Goal: Information Seeking & Learning: Learn about a topic

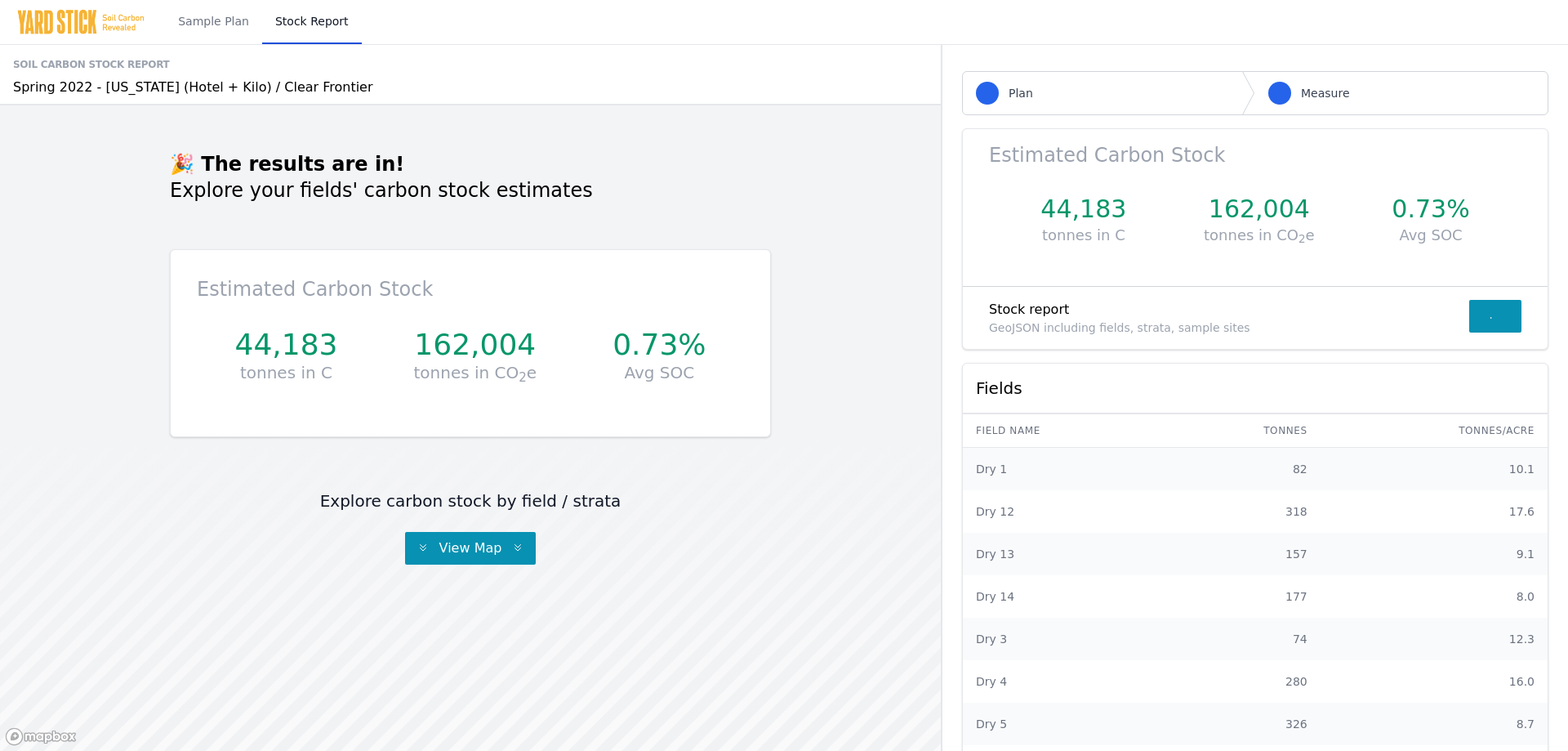
click at [1014, 94] on span "Plan" at bounding box center [1021, 93] width 25 height 17
click at [1301, 98] on span "Measure" at bounding box center [1326, 93] width 49 height 17
click at [1160, 333] on div "GeoJSON including fields, strata, sample sites" at bounding box center [1229, 327] width 480 height 17
click at [462, 549] on span "View Map" at bounding box center [470, 548] width 76 height 16
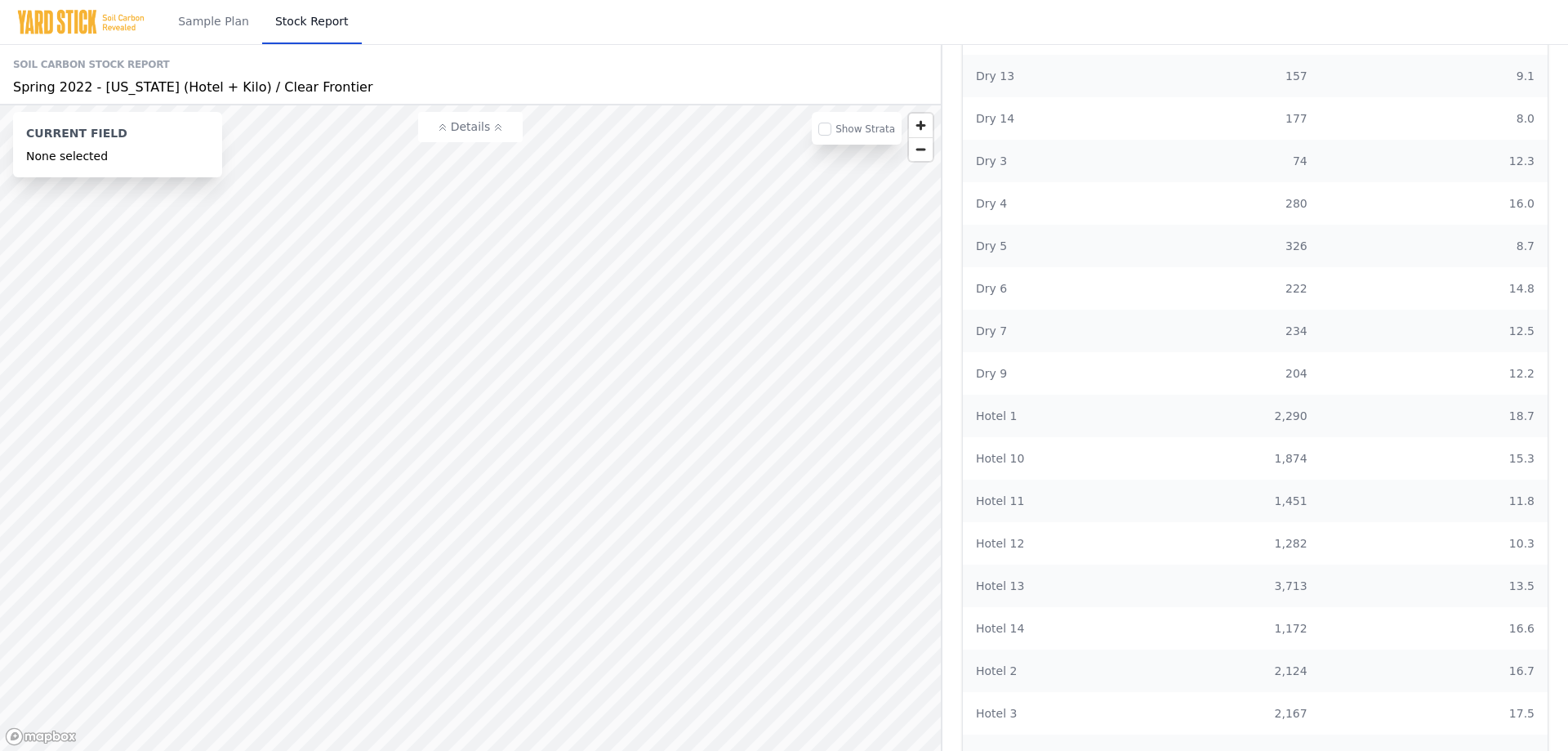
scroll to position [408, 0]
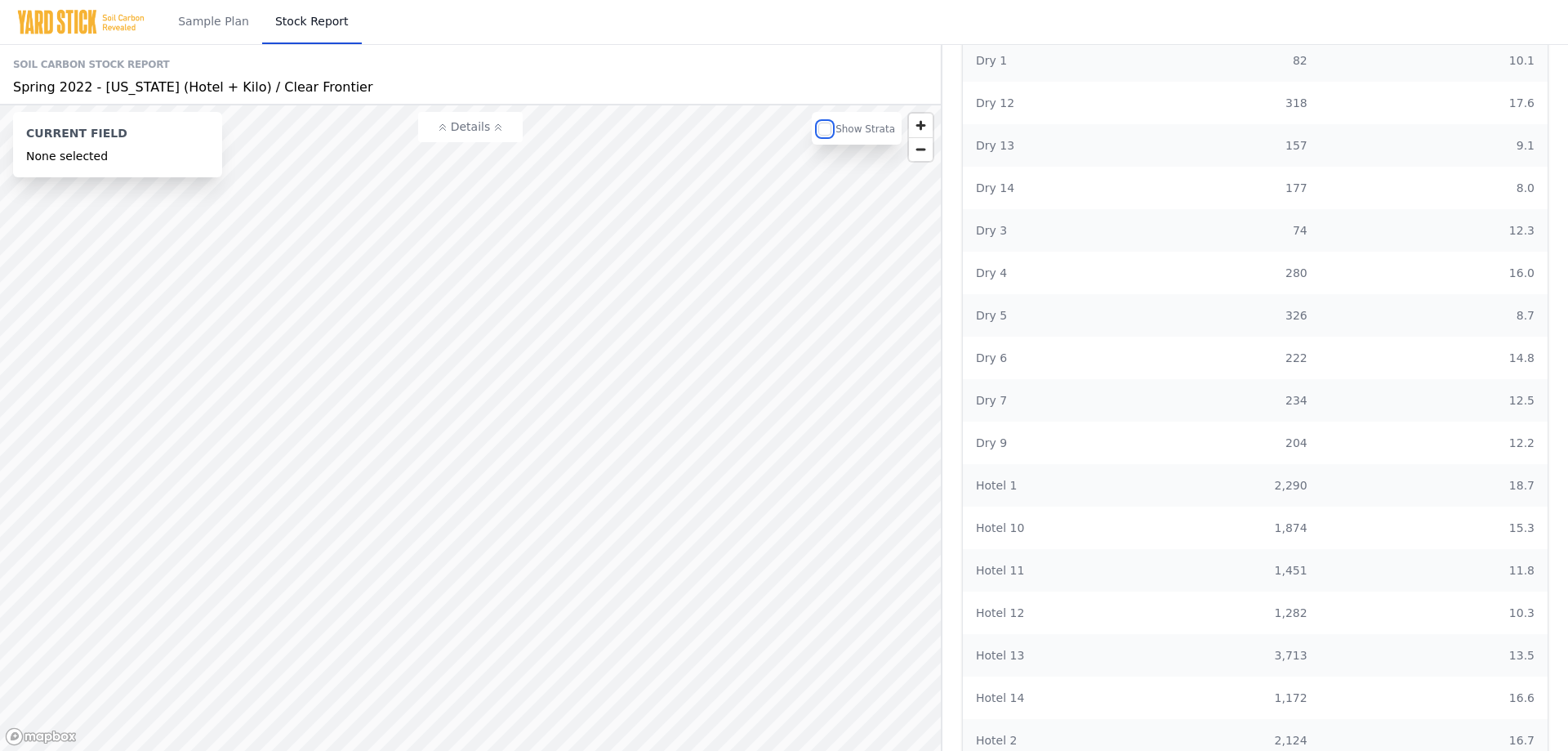
click at [832, 133] on input "checkbox" at bounding box center [824, 128] width 13 height 13
checkbox input "false"
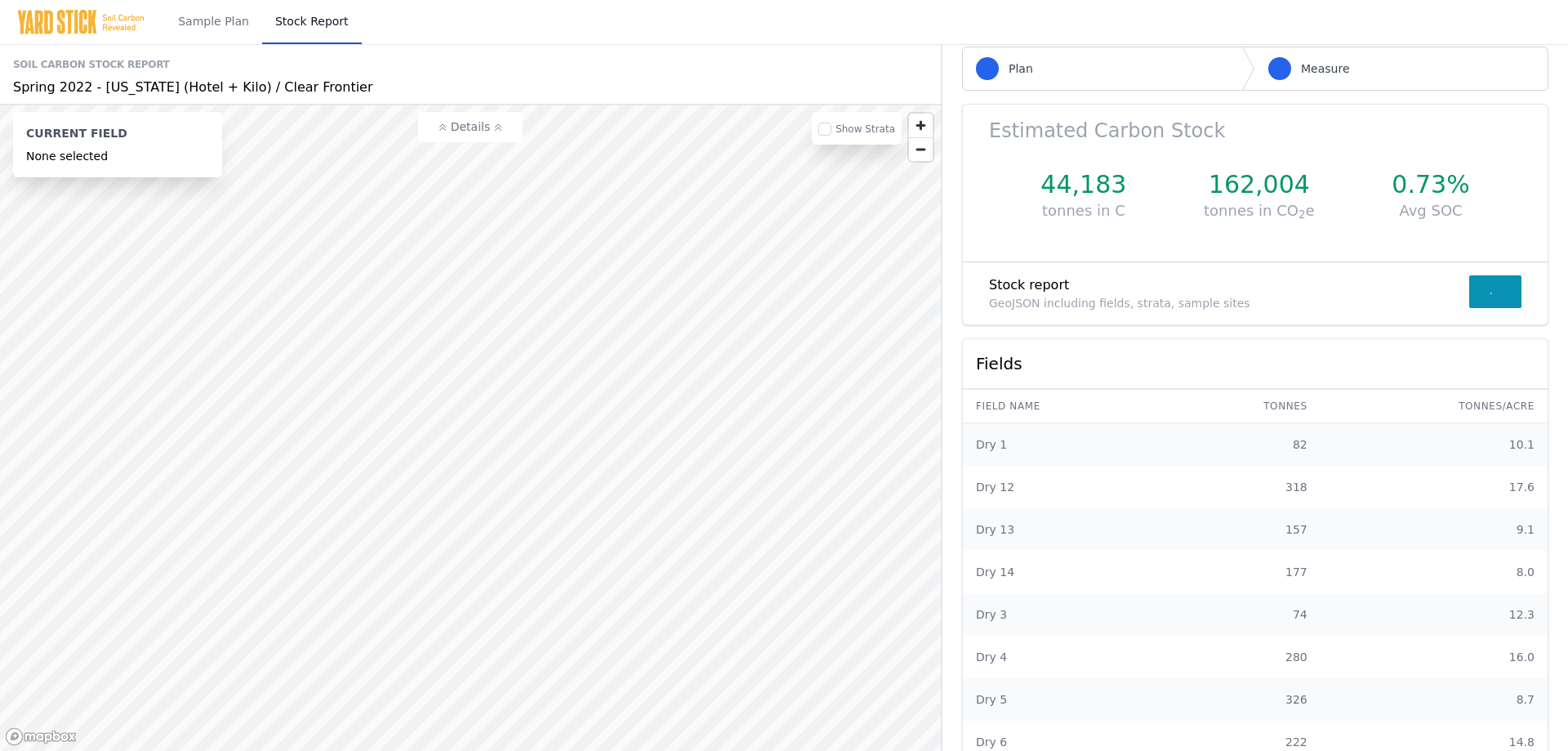
scroll to position [0, 0]
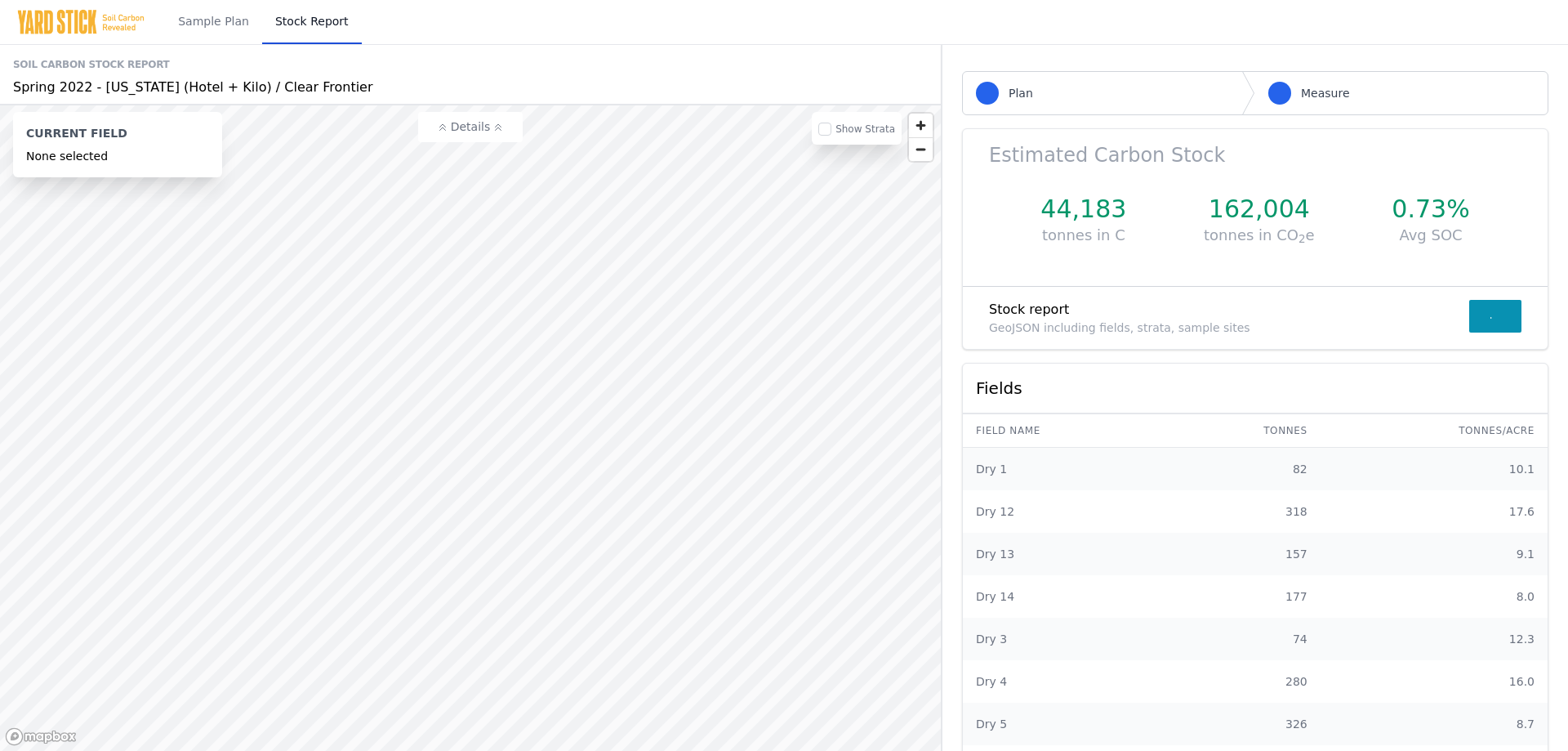
click at [68, 70] on div "Soil Carbon Stock Report" at bounding box center [470, 64] width 915 height 27
click at [45, 89] on div "Spring 2022 - [US_STATE] (Hotel + Kilo) / Clear Frontier" at bounding box center [470, 88] width 915 height 20
click at [197, 34] on link "Sample Plan" at bounding box center [213, 22] width 98 height 44
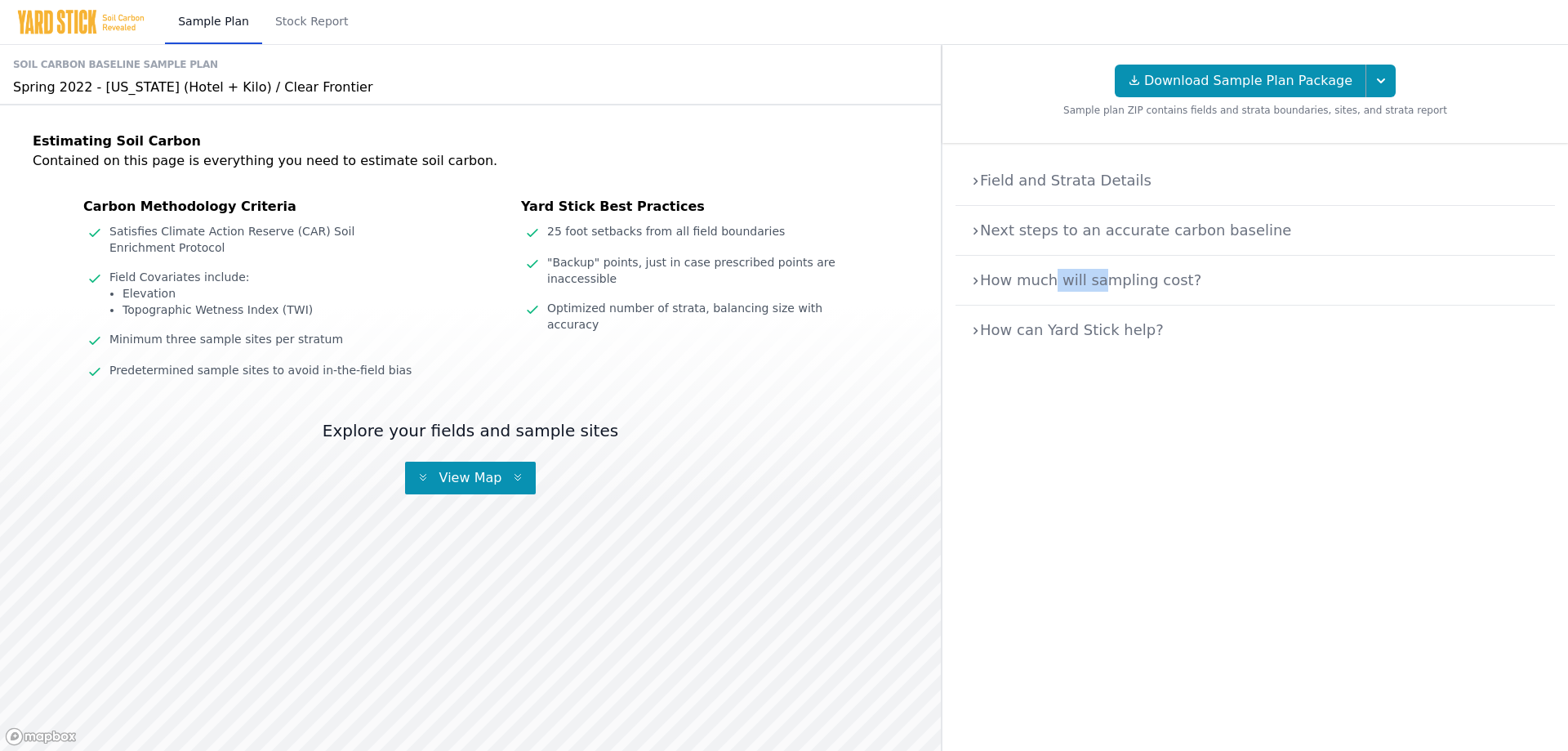
drag, startPoint x: 1089, startPoint y: 278, endPoint x: 1209, endPoint y: 276, distance: 120.0
click at [1120, 274] on summary "How much will sampling cost?" at bounding box center [1256, 280] width 574 height 23
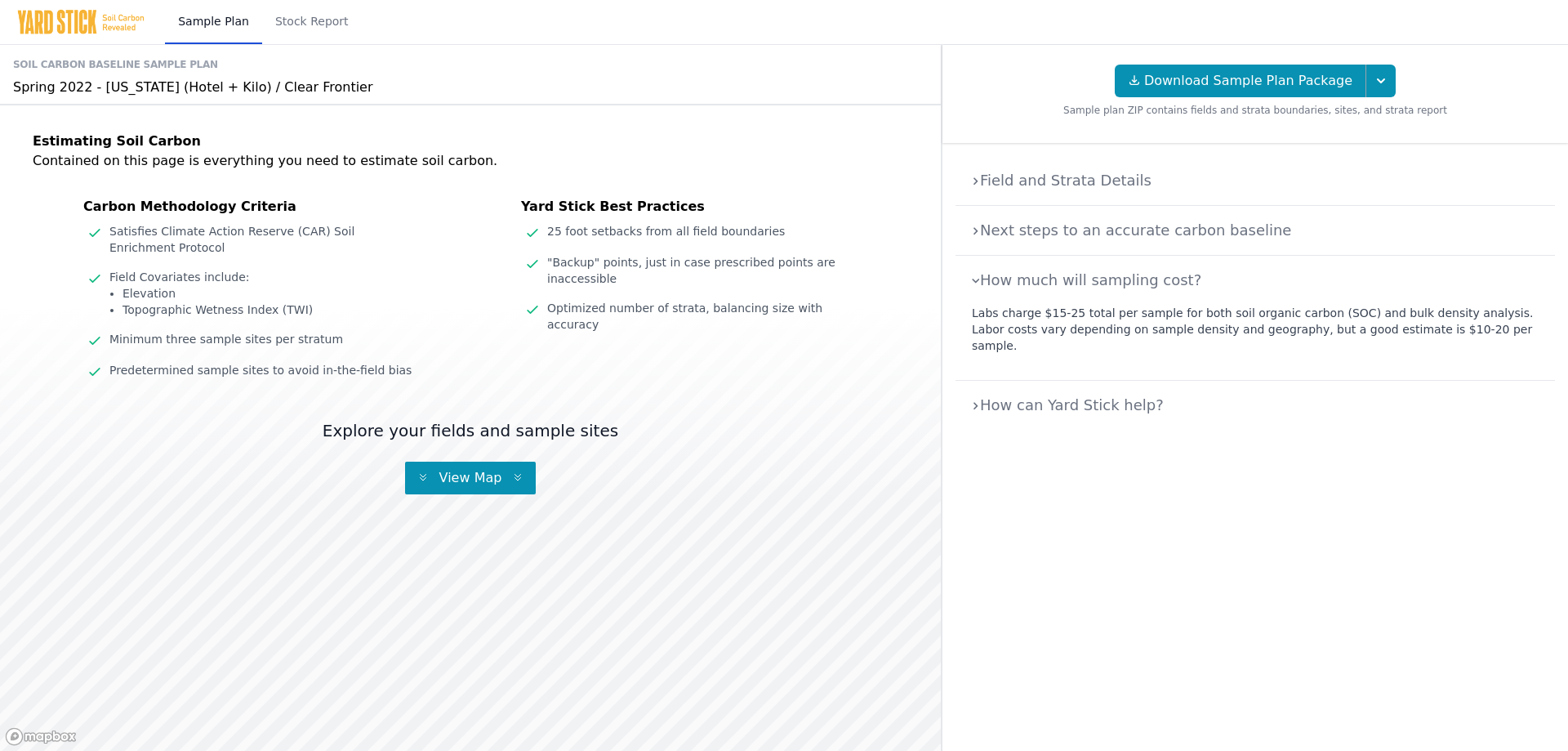
click at [1033, 186] on summary "Field and Strata Details" at bounding box center [1256, 180] width 574 height 23
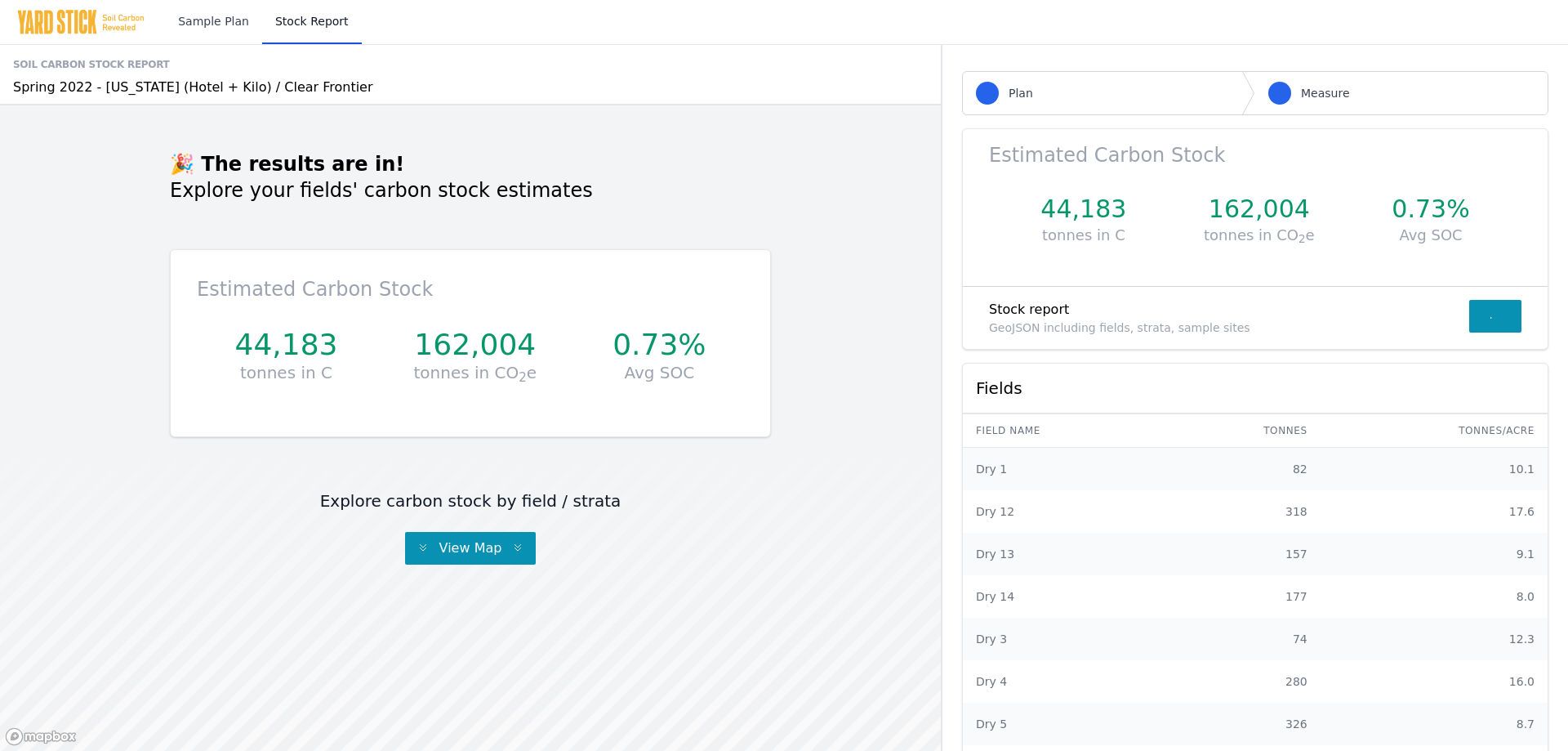
click at [191, 25] on link "Sample Plan" at bounding box center [213, 22] width 98 height 44
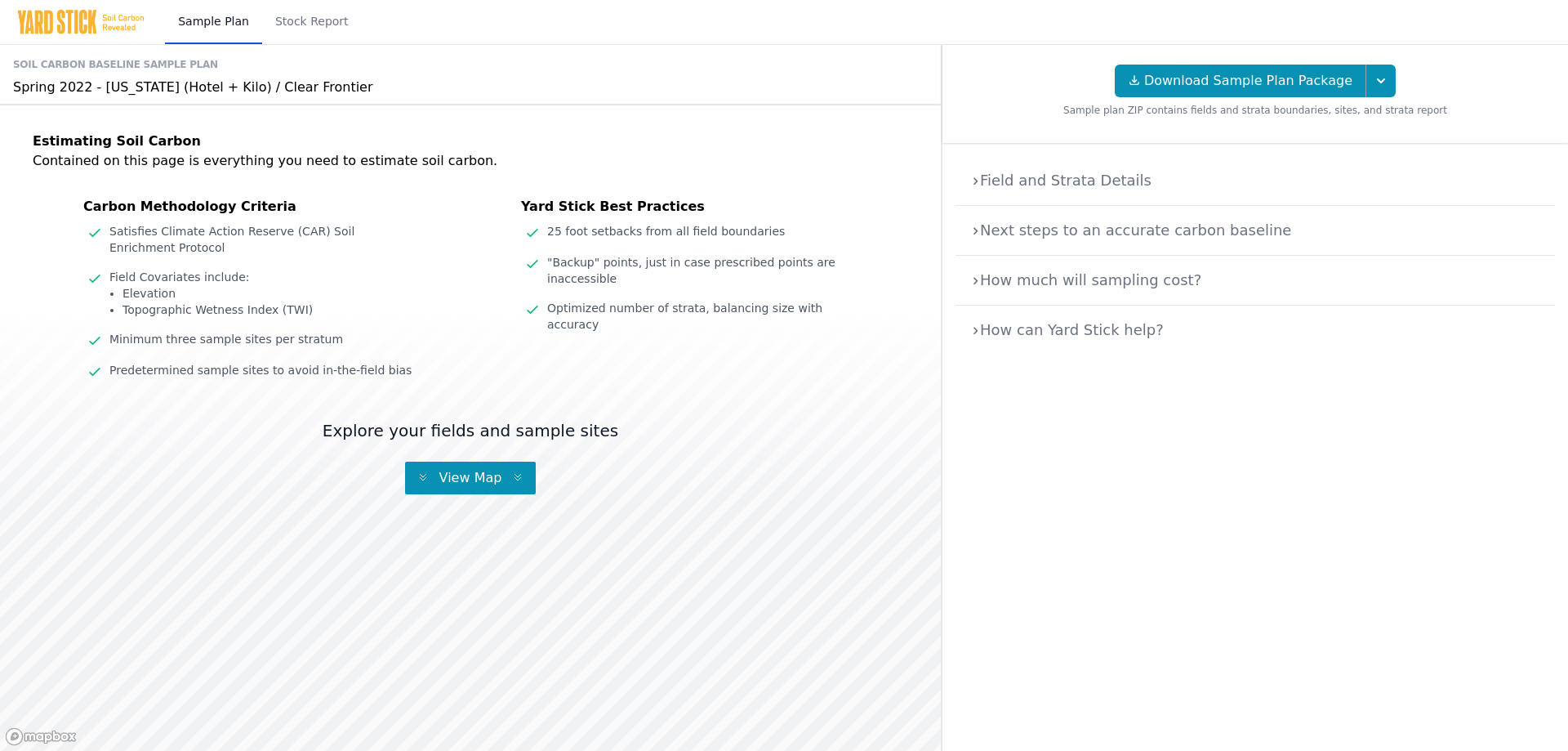
click at [292, 27] on link "Stock Report" at bounding box center [311, 22] width 100 height 44
